Goal: Ask a question

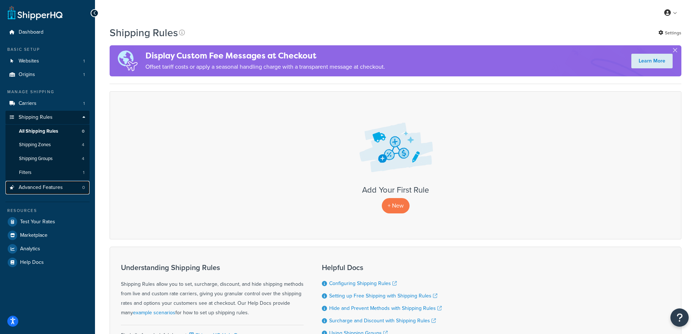
click at [46, 187] on span "Advanced Features" at bounding box center [41, 187] width 44 height 6
click at [678, 319] on icon "Open Resource Center" at bounding box center [679, 317] width 7 height 10
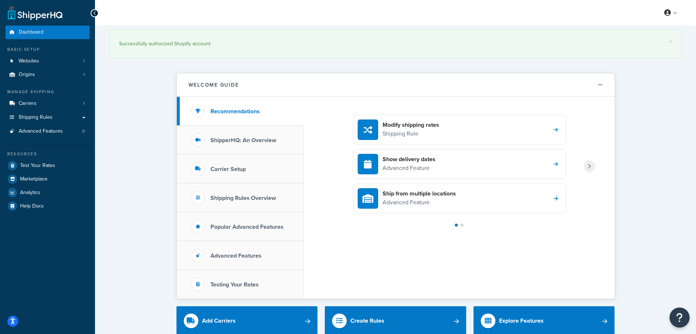
click at [680, 310] on button "Open Resource Center" at bounding box center [680, 318] width 20 height 20
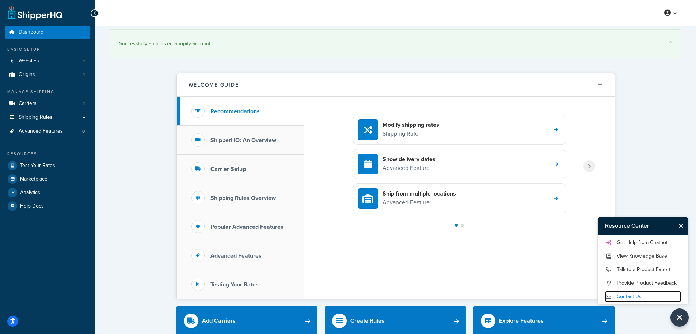
click at [648, 296] on link "Contact Us" at bounding box center [643, 297] width 76 height 12
click at [655, 243] on link "Get Help from Chatbot" at bounding box center [643, 243] width 76 height 12
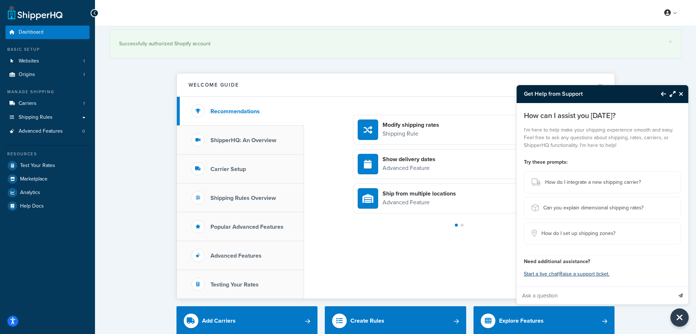
click at [591, 294] on input "Ask a question" at bounding box center [595, 296] width 156 height 18
click at [680, 96] on icon "Close Resource Center" at bounding box center [681, 94] width 4 height 6
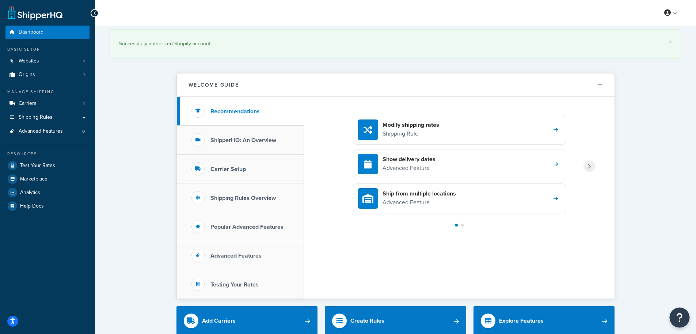
click at [681, 317] on icon "Open Resource Center" at bounding box center [679, 317] width 7 height 10
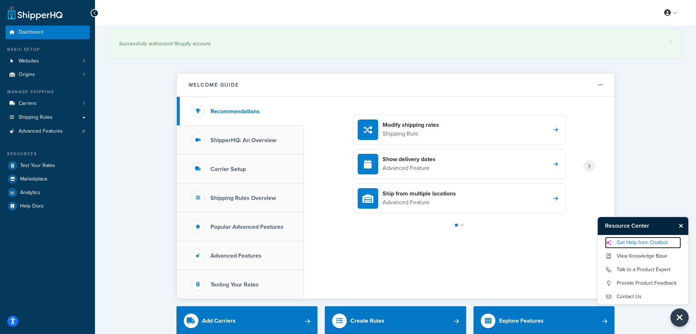
click at [639, 240] on link "Get Help from Chatbot" at bounding box center [643, 243] width 76 height 12
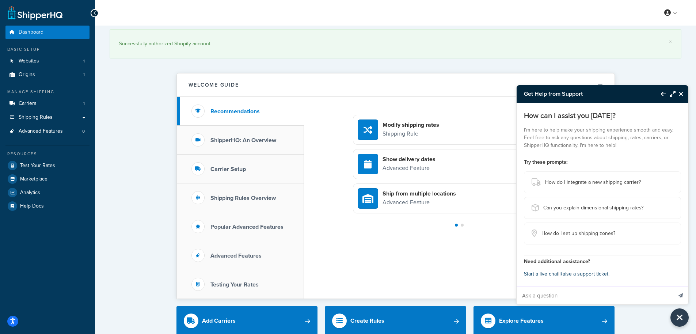
drag, startPoint x: 538, startPoint y: 292, endPoint x: 535, endPoint y: 296, distance: 5.1
click at [537, 292] on input "Ask a question" at bounding box center [595, 296] width 156 height 18
click at [535, 296] on input "Ask a question" at bounding box center [595, 296] width 156 height 18
paste input "How to achieve below in Shipper HQ shopify app. Implement custom quote page to …"
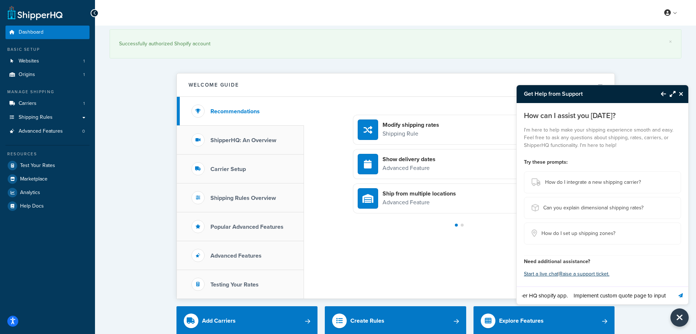
click at [576, 296] on input "How to achieve below in Shipper HQ shopify app. Implement custom quote page to …" at bounding box center [595, 296] width 156 height 18
click at [547, 295] on input "How to achieve below in Shipper HQ shopify app. Implement custom quote page to …" at bounding box center [595, 296] width 156 height 18
drag, startPoint x: 547, startPoint y: 295, endPoint x: 629, endPoint y: 297, distance: 82.2
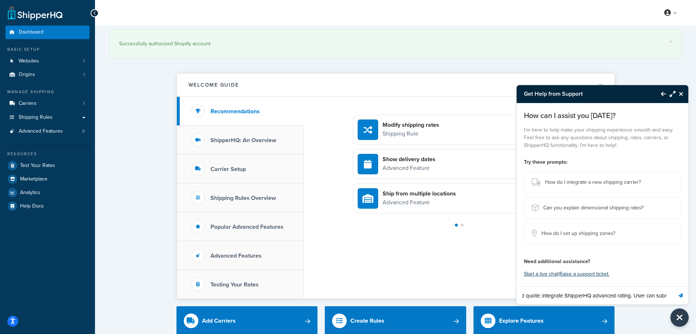
click at [629, 297] on input "How to achieve below in Shipper HQ shopify app. Implement custom quote page to …" at bounding box center [595, 296] width 156 height 18
type input "How to achieve below in Shipper HQ shopify app. Implement custom quote page to …"
click at [673, 286] on button "Send message" at bounding box center [680, 295] width 15 height 18
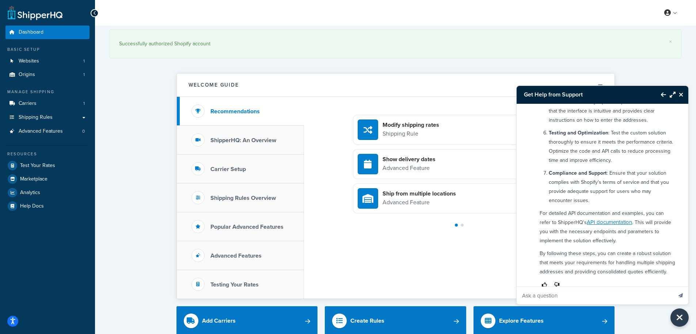
scroll to position [369, 0]
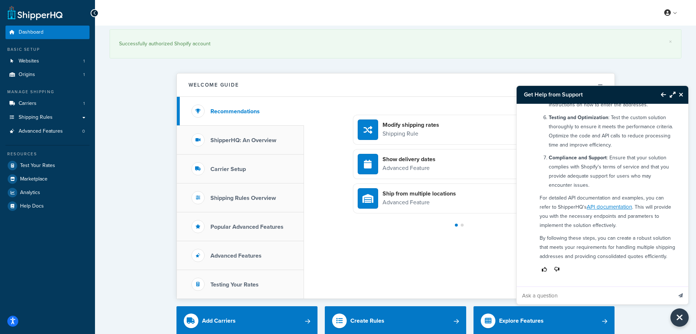
click at [593, 290] on input "Ask a question" at bounding box center [595, 296] width 156 height 18
type input "Connect me with support advisor"
click at [673, 286] on button "Send message" at bounding box center [680, 295] width 15 height 18
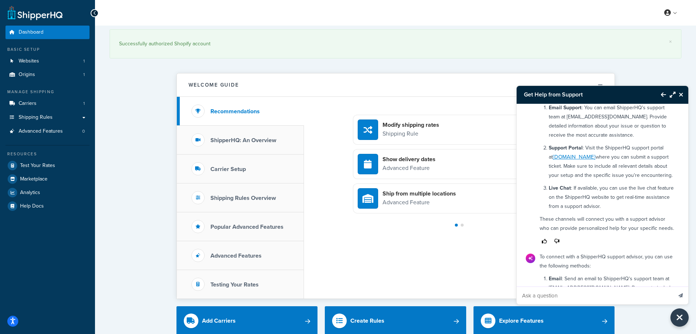
scroll to position [781, 0]
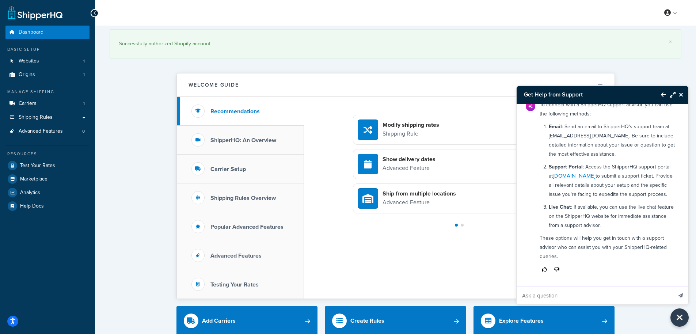
click at [596, 302] on input "Ask a question" at bounding box center [595, 296] width 156 height 18
type input "Can you share process for the same?"
click at [673, 286] on button "Send message" at bounding box center [680, 295] width 15 height 18
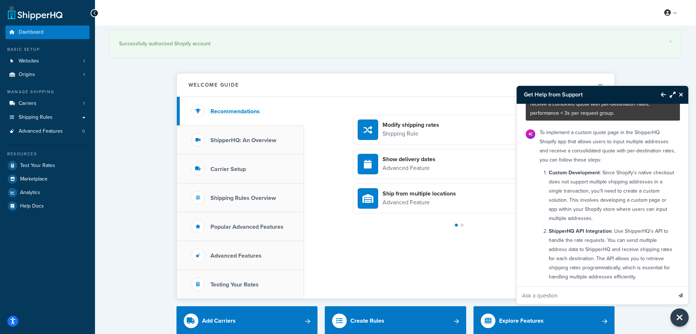
scroll to position [0, 0]
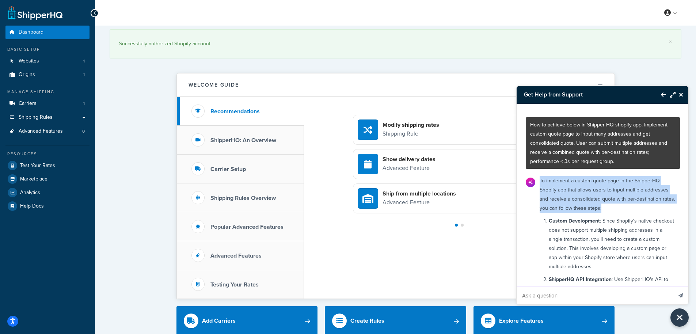
drag, startPoint x: 538, startPoint y: 181, endPoint x: 662, endPoint y: 212, distance: 127.3
copy div "To implement a custom quote page in the ShipperHQ Shopify app that allows users…"
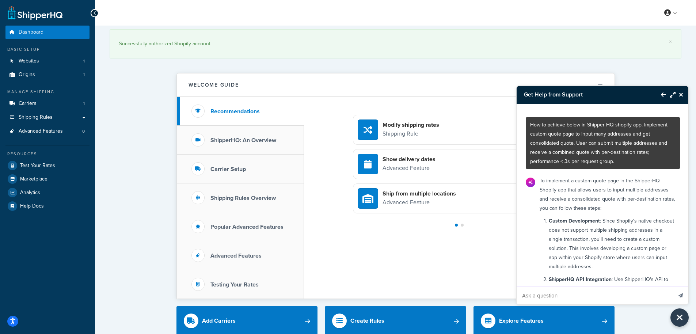
click at [571, 298] on input "Ask a question" at bounding box center [595, 296] width 156 height 18
paste input "To implement a custom quote page in the ShipperHQ Shopify app that allows users…"
type input "To implement a custom quote page in the ShipperHQ Shopify app that allows users…"
click at [673, 286] on button "Send message" at bounding box center [680, 295] width 15 height 18
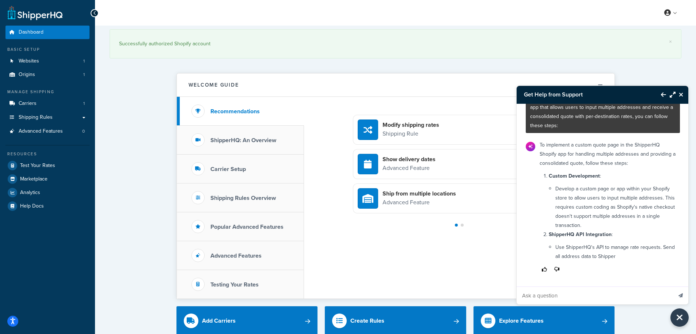
click at [610, 294] on input "Ask a question" at bounding box center [595, 296] width 156 height 18
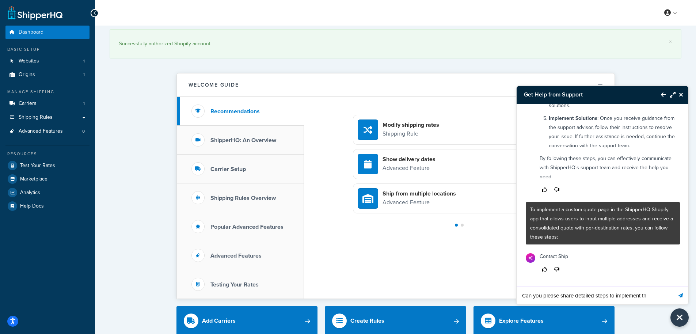
scroll to position [1255, 0]
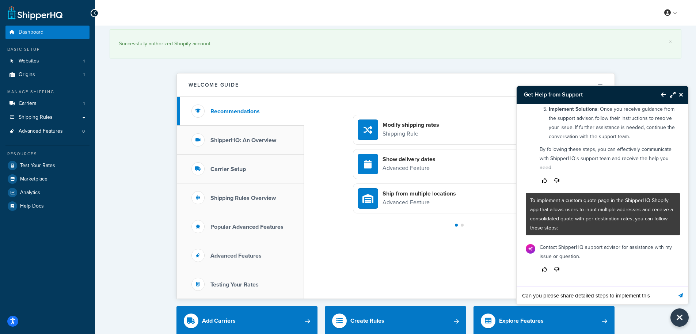
type input "Can you please share detailed steps to implement this"
click at [673, 286] on button "Send message" at bounding box center [680, 295] width 15 height 18
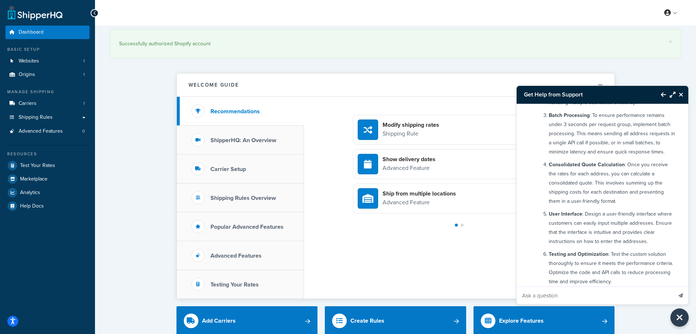
scroll to position [355, 0]
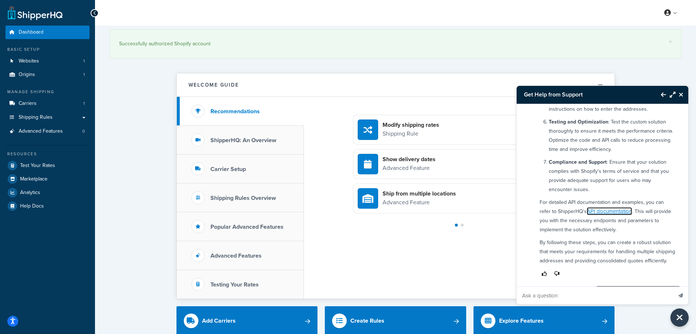
click at [603, 211] on link "API documentation" at bounding box center [609, 211] width 45 height 8
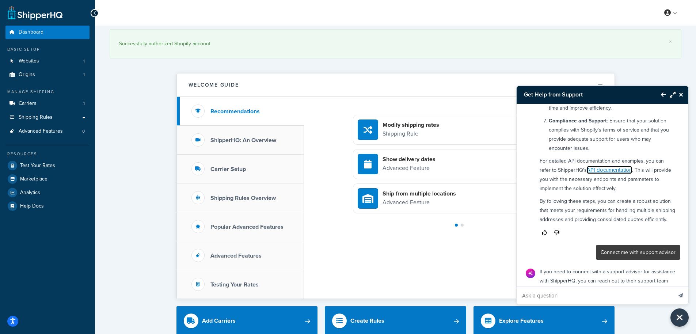
scroll to position [374, 0]
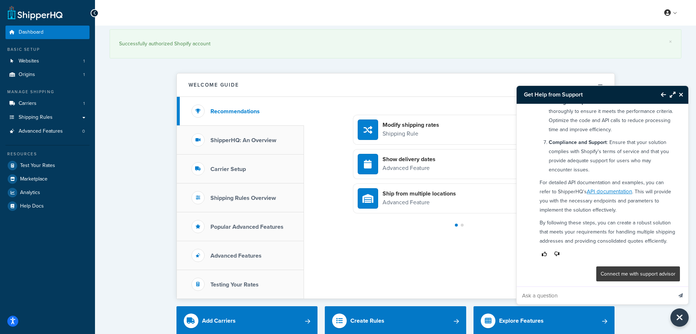
click at [582, 219] on p "By following these steps, you can create a robust solution that meets your requ…" at bounding box center [608, 231] width 136 height 27
click at [602, 190] on link "API documentation" at bounding box center [609, 191] width 45 height 8
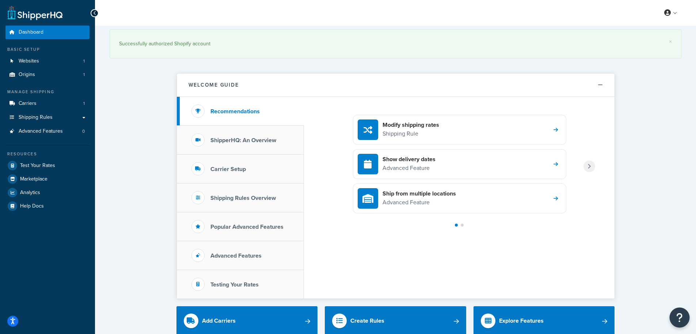
click at [677, 320] on icon "Open Resource Center" at bounding box center [679, 317] width 7 height 10
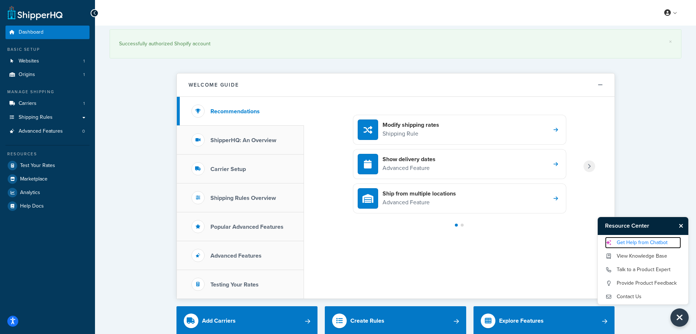
click at [644, 245] on link "Get Help from Chatbot" at bounding box center [643, 243] width 76 height 12
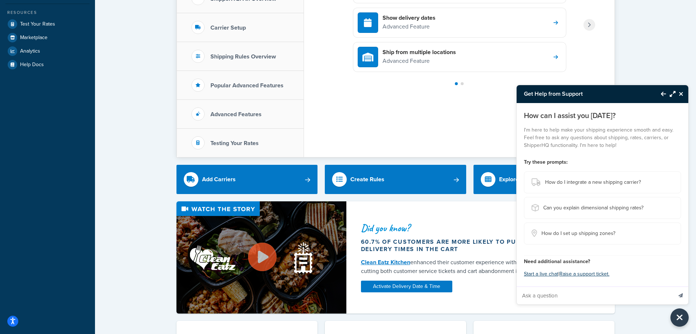
scroll to position [250, 0]
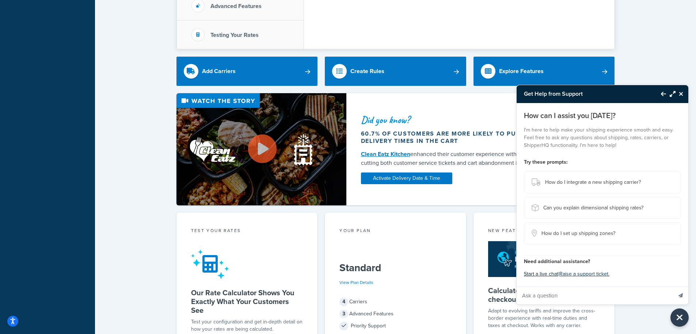
click at [546, 274] on button "Start a live chat" at bounding box center [541, 274] width 34 height 10
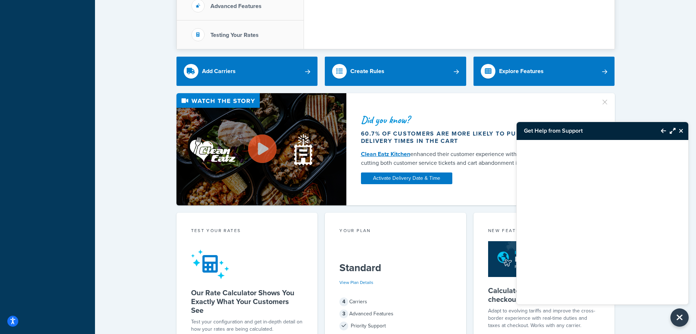
click at [669, 131] on button "Maximize Resource Center" at bounding box center [670, 130] width 9 height 17
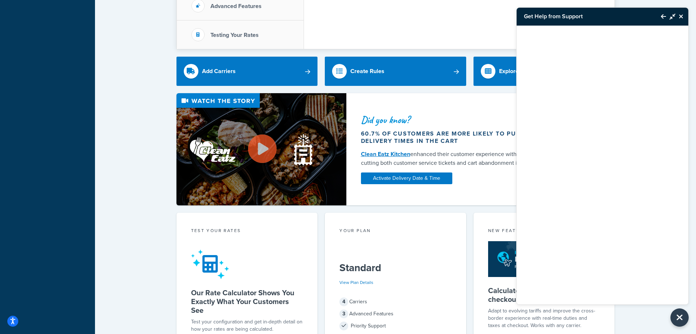
click at [671, 15] on icon "Minimize Resource Center" at bounding box center [673, 17] width 6 height 6
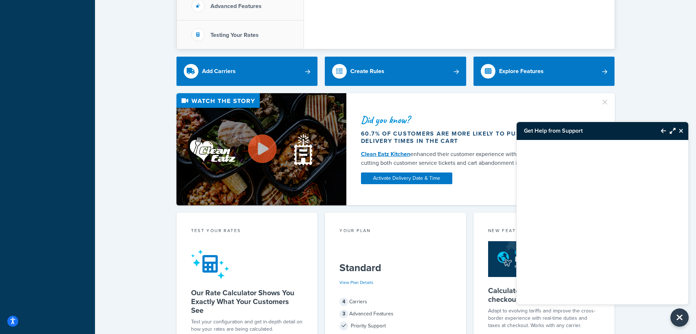
click at [675, 130] on icon "Maximize Resource Center" at bounding box center [673, 131] width 6 height 6
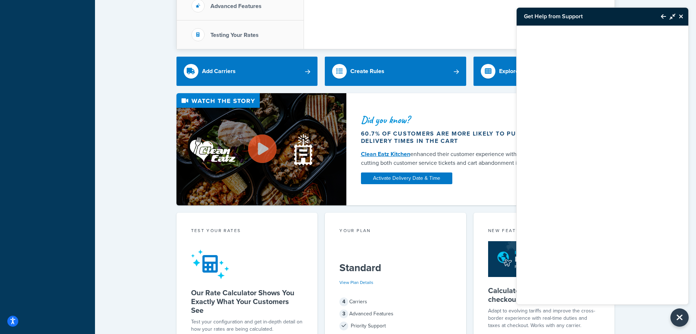
click at [674, 20] on button "Minimize Resource Center" at bounding box center [670, 16] width 9 height 17
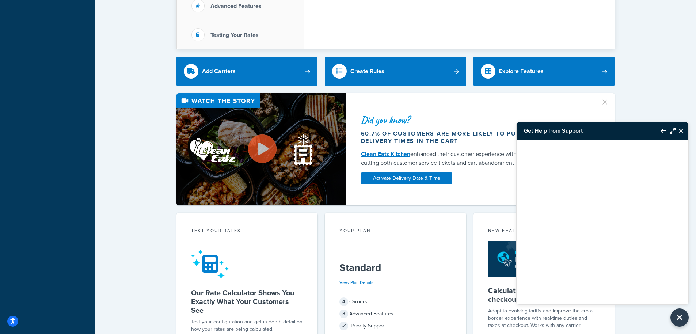
click at [662, 130] on icon "Back to Resource Center" at bounding box center [663, 131] width 5 height 6
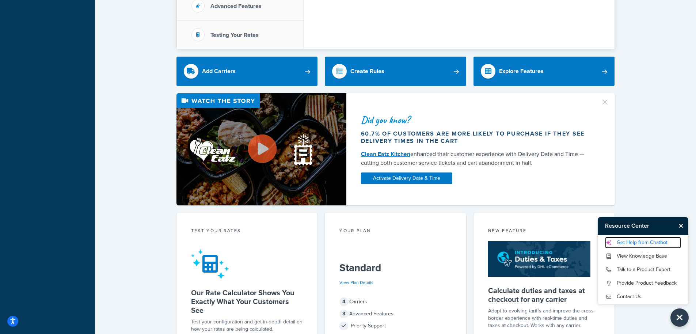
click at [640, 245] on link "Get Help from Chatbot" at bounding box center [643, 243] width 76 height 12
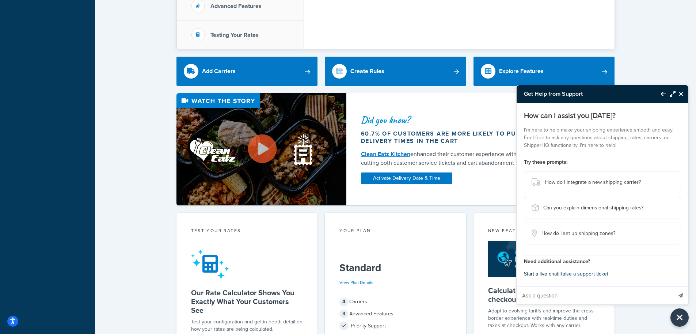
click at [545, 272] on button "Start a live chat" at bounding box center [541, 274] width 34 height 10
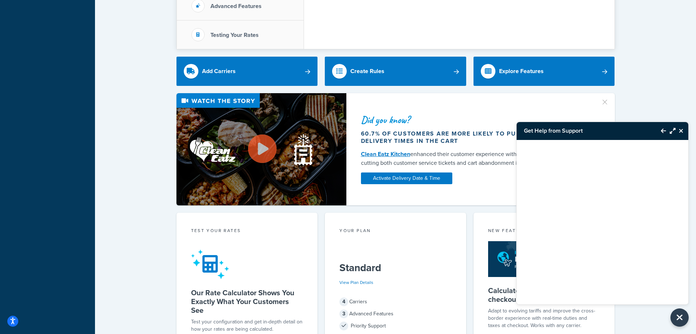
click at [663, 132] on icon "Back to Resource Center" at bounding box center [663, 131] width 5 height 6
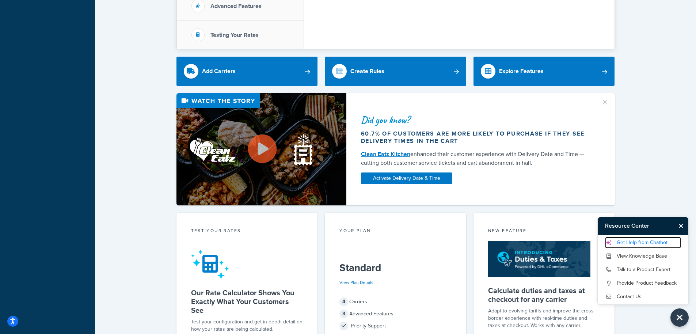
click at [632, 241] on link "Get Help from Chatbot" at bounding box center [643, 243] width 76 height 12
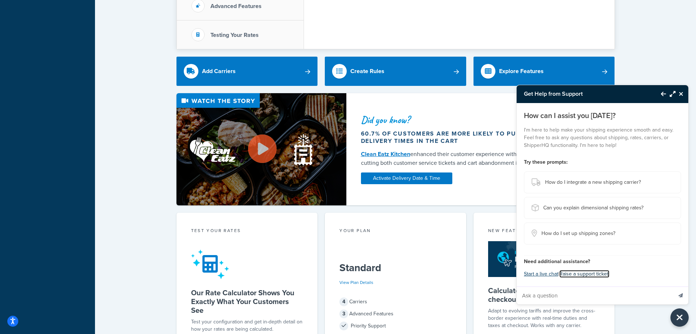
click at [591, 275] on link "Raise a support ticket." at bounding box center [584, 274] width 50 height 8
drag, startPoint x: 678, startPoint y: 319, endPoint x: 671, endPoint y: 312, distance: 10.1
click at [678, 317] on icon "Close Resource Center" at bounding box center [680, 317] width 8 height 10
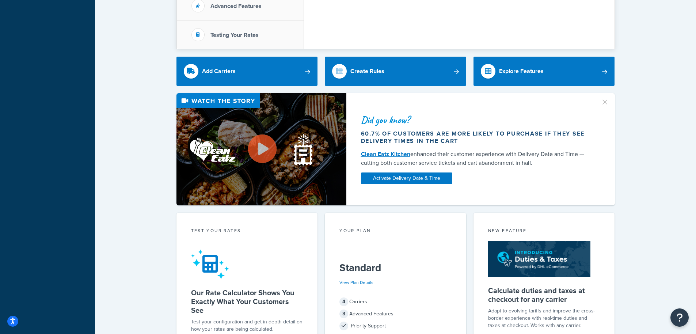
scroll to position [0, 0]
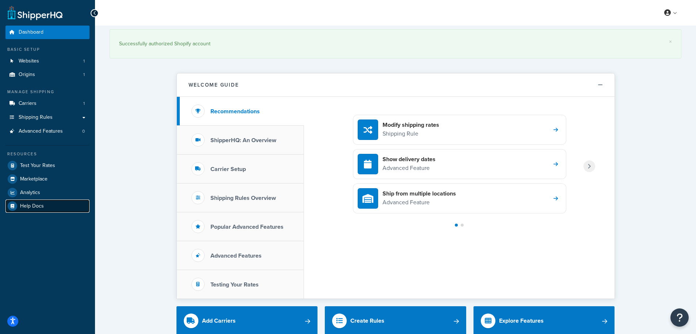
click at [46, 204] on link "Help Docs" at bounding box center [47, 205] width 84 height 13
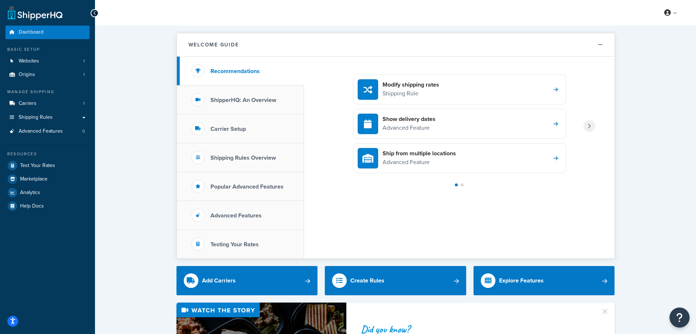
click at [680, 314] on icon "Open Resource Center" at bounding box center [679, 317] width 7 height 10
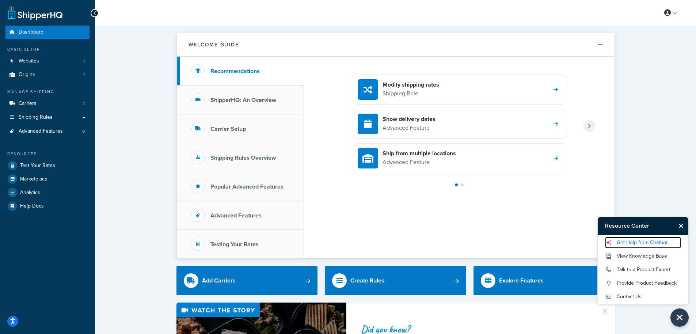
click at [648, 240] on link "Get Help from Chatbot" at bounding box center [643, 243] width 76 height 12
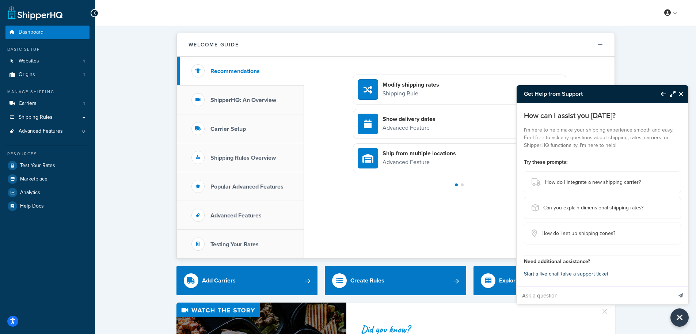
click at [592, 289] on input "Ask a question" at bounding box center [595, 296] width 156 height 18
paste input "2. We'll add a self-serve area in your B2B portal where company admins can: a A…"
type input "2. We'll add a self-serve area in your B2B portal where company admins can: a A…"
click at [673, 286] on button "Send message" at bounding box center [680, 295] width 15 height 18
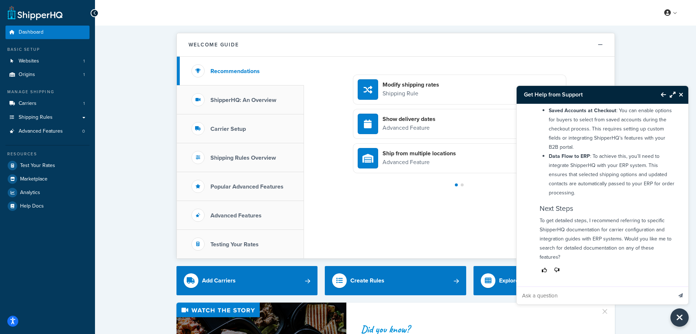
scroll to position [332, 0]
click at [415, 230] on div "Modify shipping rates Shipping Rule Show delivery dates Advanced Feature Ship f…" at bounding box center [459, 158] width 311 height 202
click at [231, 162] on li "Shipping Rules Overview" at bounding box center [240, 157] width 127 height 29
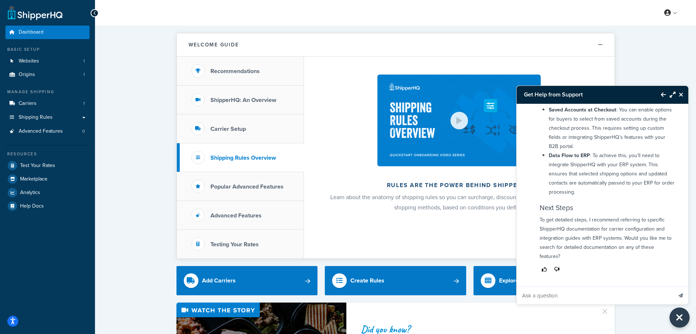
click at [677, 318] on icon "Close Resource Center" at bounding box center [680, 317] width 8 height 10
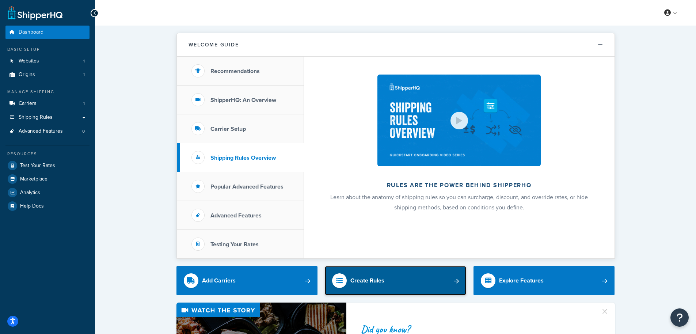
click at [403, 278] on link "Create Rules" at bounding box center [395, 280] width 141 height 29
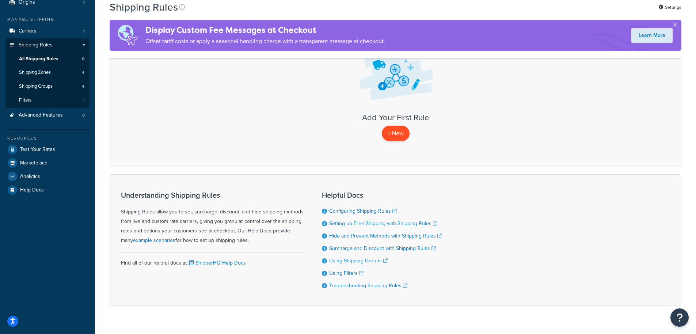
click at [392, 134] on p "+ New" at bounding box center [396, 133] width 28 height 15
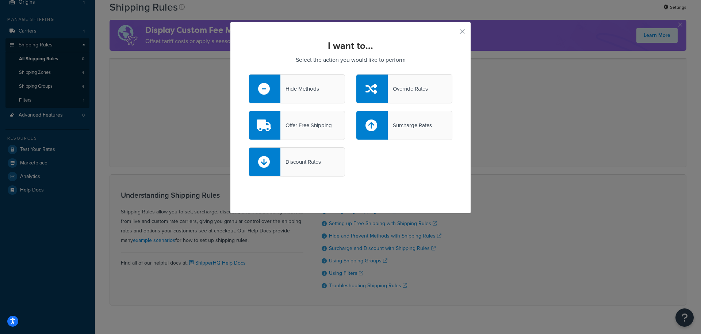
click at [533, 101] on div "I want to... Select the action you would like to perform Hide Methods Override …" at bounding box center [350, 167] width 701 height 334
drag, startPoint x: 493, startPoint y: 86, endPoint x: 500, endPoint y: 81, distance: 8.2
click at [498, 83] on div "I want to... Select the action you would like to perform Hide Methods Override …" at bounding box center [350, 167] width 701 height 334
click at [458, 37] on div "I want to... Select the action you would like to perform Hide Methods Override …" at bounding box center [350, 117] width 241 height 191
click at [453, 34] on button "button" at bounding box center [452, 34] width 2 height 2
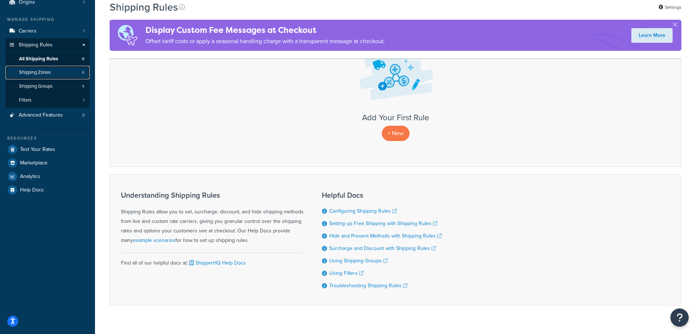
click at [47, 76] on link "Shipping Zones 4" at bounding box center [47, 73] width 84 height 14
